Goal: Information Seeking & Learning: Learn about a topic

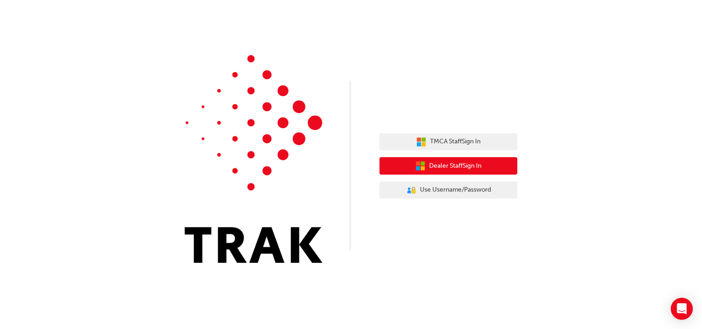
click at [438, 165] on span "Dealer Staff Sign In" at bounding box center [455, 166] width 52 height 11
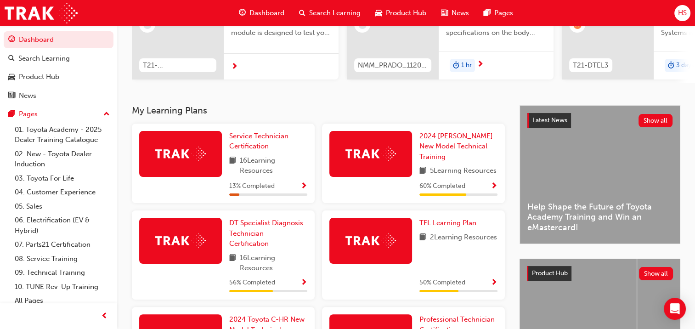
scroll to position [147, 0]
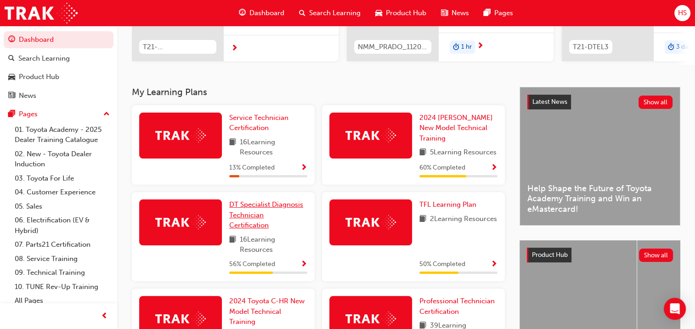
click at [251, 206] on span "DT Specialist Diagnosis Technician Certification" at bounding box center [266, 214] width 74 height 29
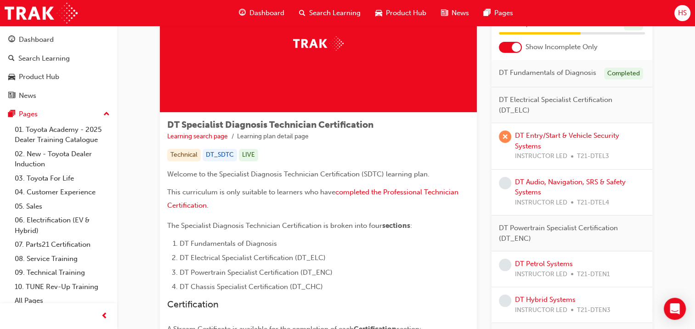
scroll to position [55, 0]
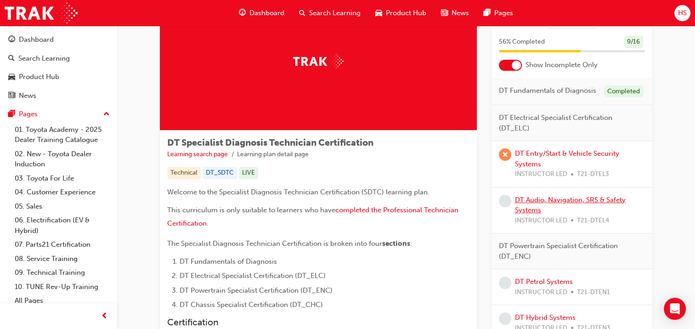
click at [531, 198] on link "DT Audio, Navigation, SRS & Safety Systems" at bounding box center [570, 205] width 111 height 19
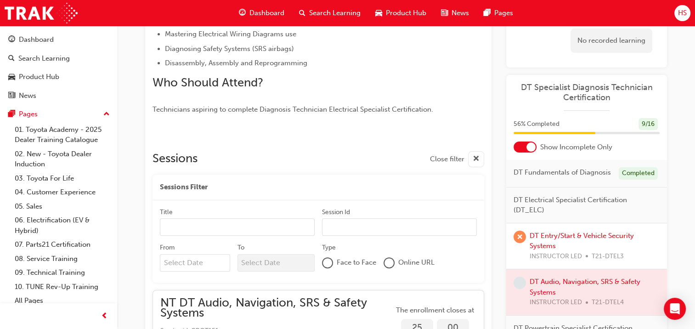
scroll to position [279, 0]
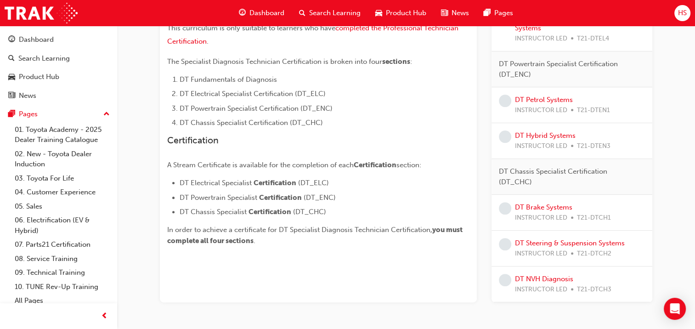
scroll to position [239, 0]
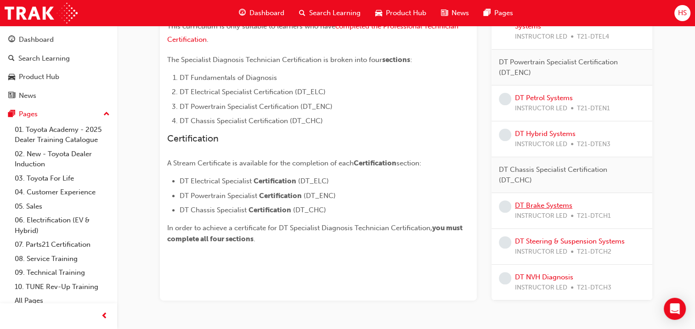
click at [544, 206] on link "DT Brake Systems" at bounding box center [543, 205] width 57 height 8
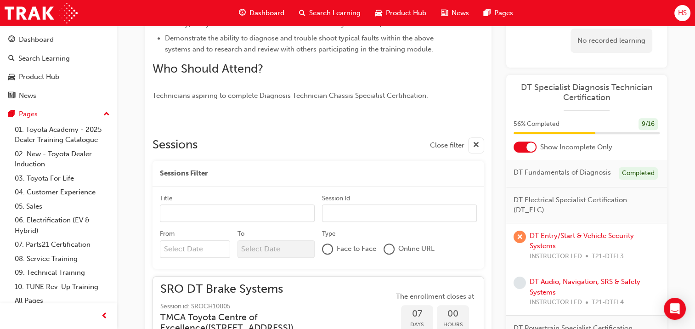
scroll to position [458, 0]
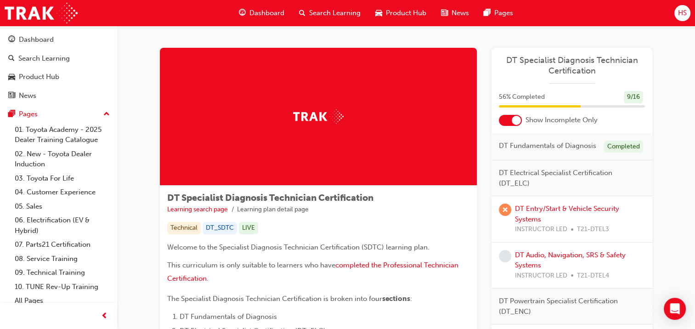
click at [265, 11] on span "Dashboard" at bounding box center [267, 13] width 35 height 11
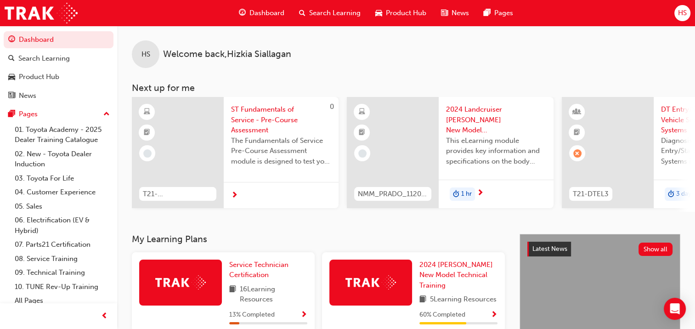
click at [235, 192] on span "next-icon" at bounding box center [234, 196] width 7 height 8
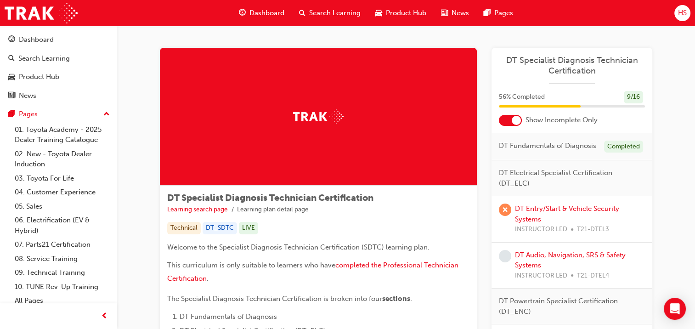
click at [399, 12] on span "Product Hub" at bounding box center [406, 13] width 40 height 11
